Goal: Task Accomplishment & Management: Manage account settings

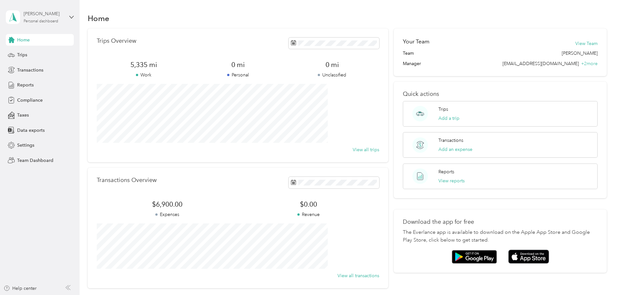
click at [35, 17] on div "[PERSON_NAME]" at bounding box center [44, 13] width 40 height 7
click at [32, 52] on div "Team dashboard" at bounding box center [29, 49] width 35 height 7
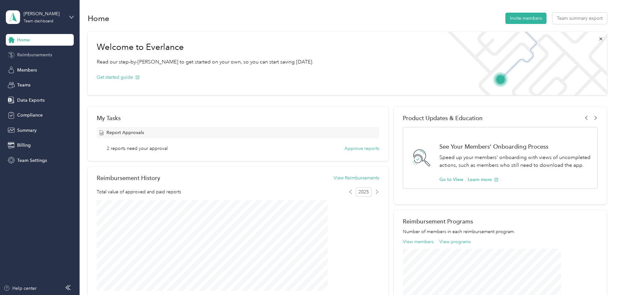
click at [41, 49] on div "Home Reimbursements Members Teams Data Exports Compliance Summary Billing Team …" at bounding box center [40, 100] width 68 height 132
click at [43, 56] on span "Reimbursements" at bounding box center [34, 54] width 35 height 7
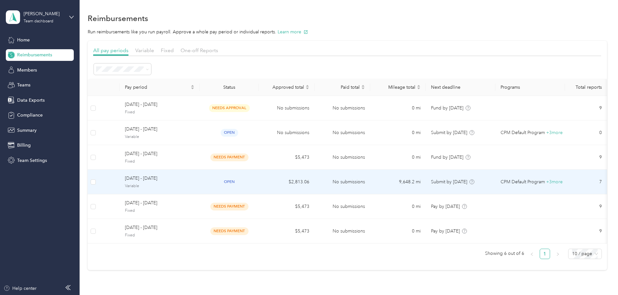
click at [238, 182] on span "open" at bounding box center [229, 181] width 17 height 7
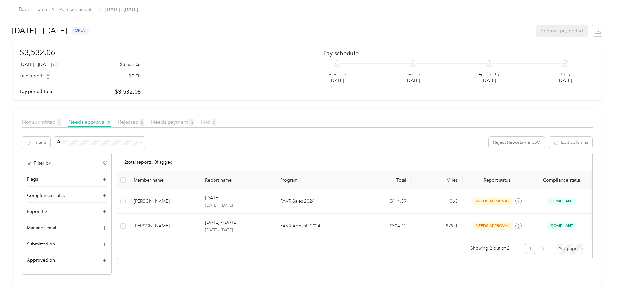
scroll to position [48, 0]
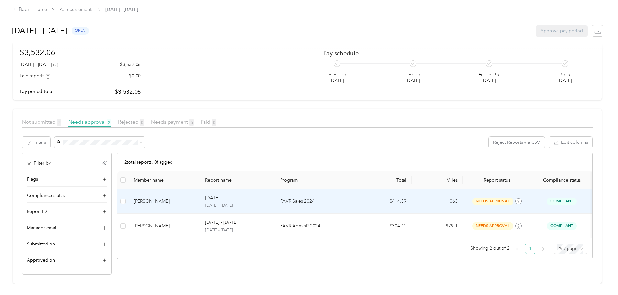
click at [172, 198] on div "[PERSON_NAME]" at bounding box center [164, 201] width 61 height 7
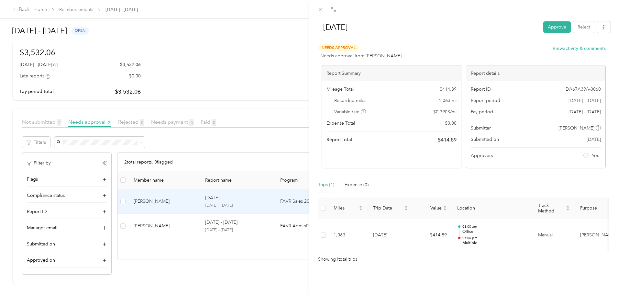
click at [154, 197] on div "[DATE] Approve Reject Needs Approval Needs approval from [PERSON_NAME] View act…" at bounding box center [309, 147] width 618 height 295
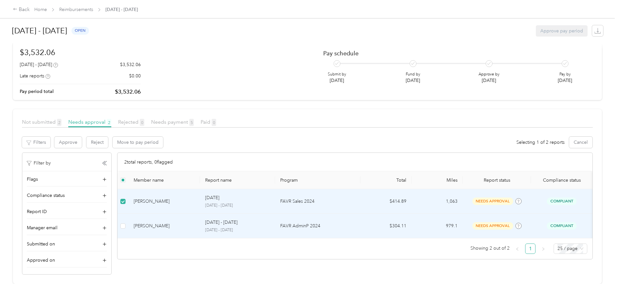
click at [129, 222] on td at bounding box center [123, 226] width 11 height 25
click at [82, 137] on button "Approve" at bounding box center [68, 142] width 28 height 11
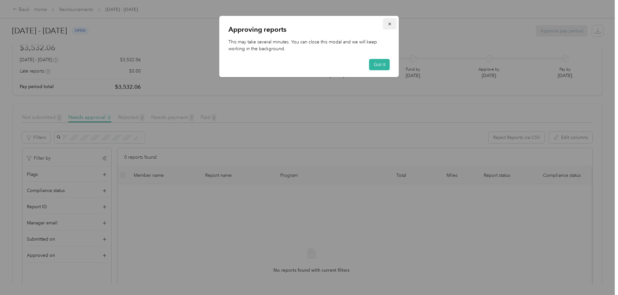
click at [390, 26] on icon "button" at bounding box center [390, 24] width 5 height 5
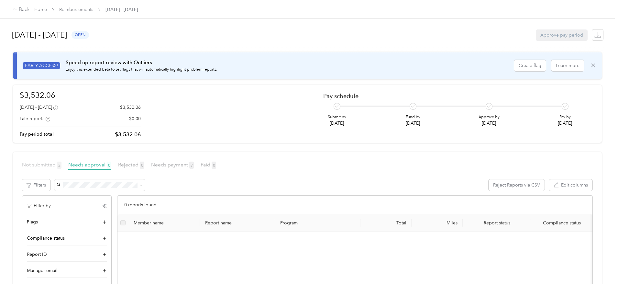
click at [62, 167] on span "Not submitted 2" at bounding box center [41, 165] width 39 height 6
